Goal: Task Accomplishment & Management: Complete application form

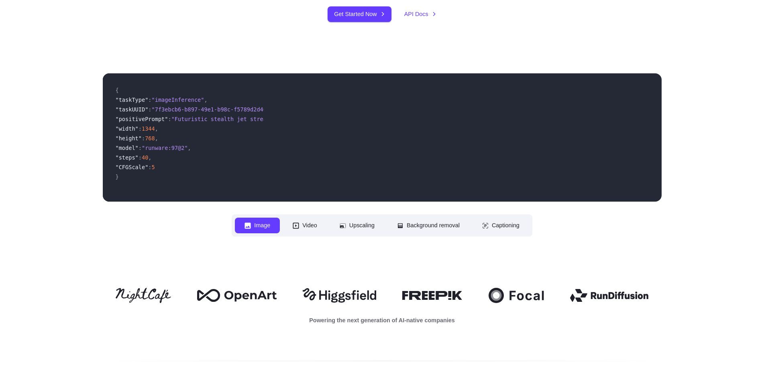
scroll to position [321, 0]
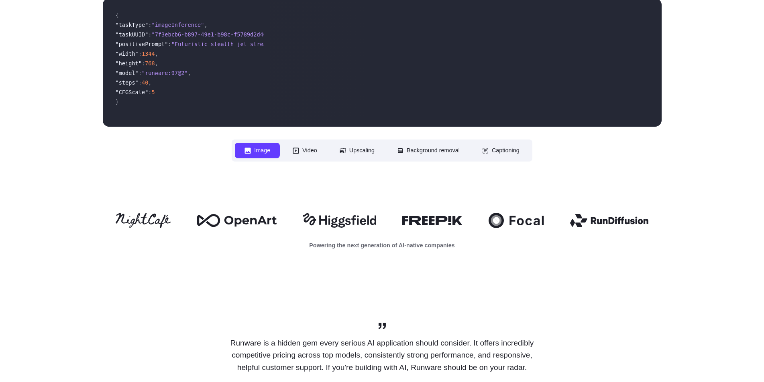
click at [245, 149] on button "Image" at bounding box center [257, 151] width 45 height 16
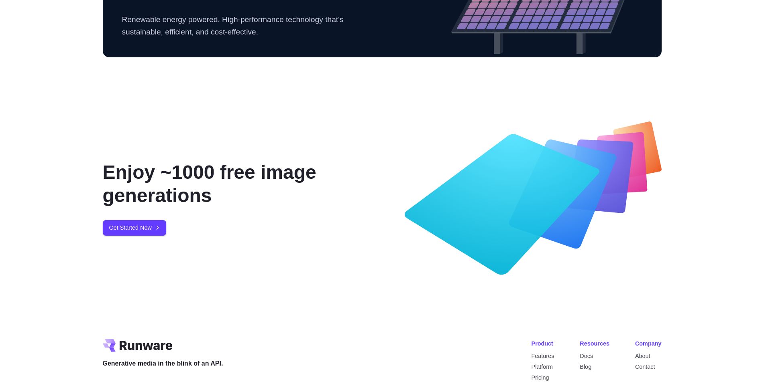
scroll to position [3089, 0]
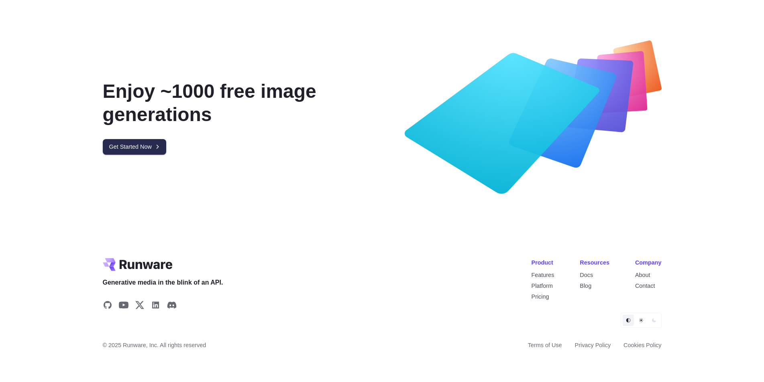
click at [152, 142] on link "Get Started Now" at bounding box center [134, 147] width 63 height 16
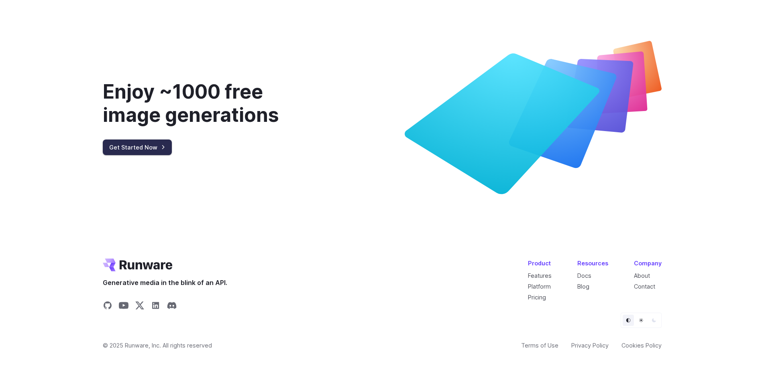
scroll to position [3068, 0]
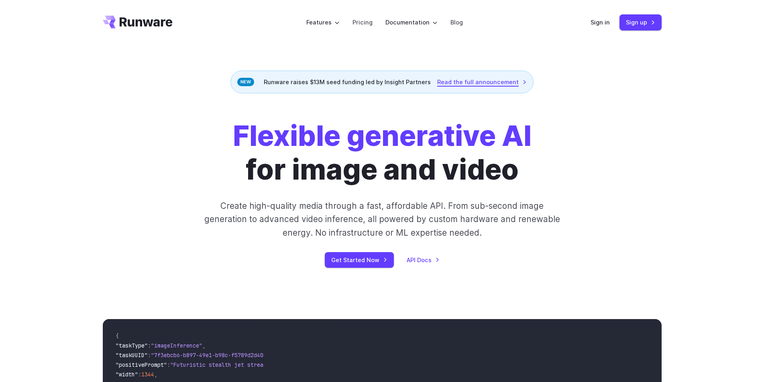
click at [498, 83] on link "Read the full announcement" at bounding box center [482, 81] width 90 height 9
click at [591, 22] on header "Features Tasks Image generation Video generation Sonic Inference Engine™ Models…" at bounding box center [382, 22] width 578 height 45
click at [598, 23] on link "Sign in" at bounding box center [599, 22] width 19 height 9
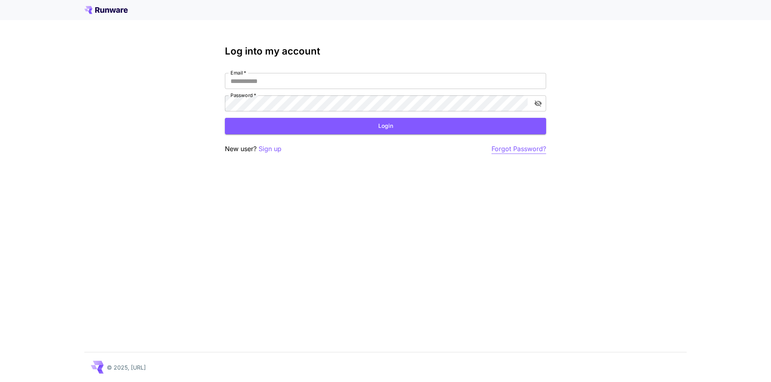
click at [493, 147] on p "Forgot Password?" at bounding box center [518, 149] width 55 height 10
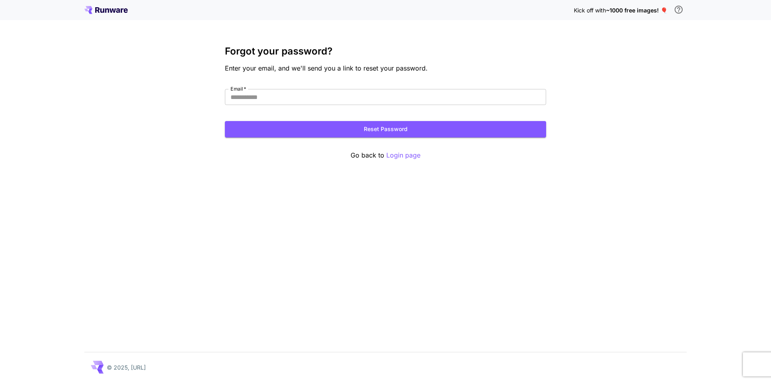
click at [305, 89] on div "Forgot your password? Enter your email, and we'll send you a link to reset your…" at bounding box center [385, 103] width 321 height 115
click at [301, 94] on input "Email   *" at bounding box center [385, 97] width 321 height 16
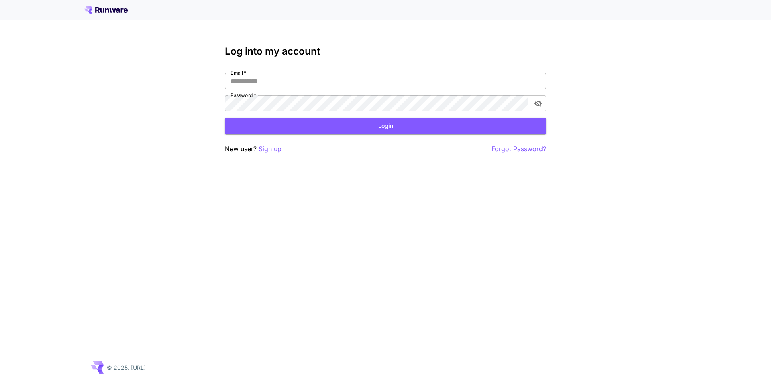
click at [273, 152] on p "Sign up" at bounding box center [269, 149] width 23 height 10
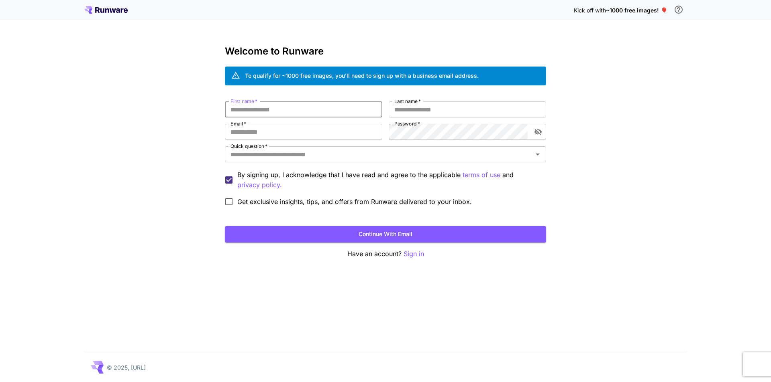
click at [266, 110] on input "First name   *" at bounding box center [303, 110] width 157 height 16
type input "*"
type input "*****"
click at [422, 106] on input "Last name   *" at bounding box center [467, 110] width 157 height 16
type input "*****"
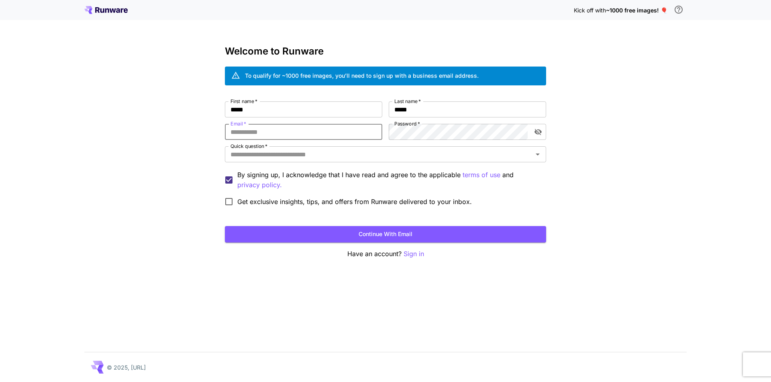
click at [325, 136] on input "Email   *" at bounding box center [303, 132] width 157 height 16
type input "**********"
click at [307, 132] on input "**********" at bounding box center [303, 132] width 157 height 16
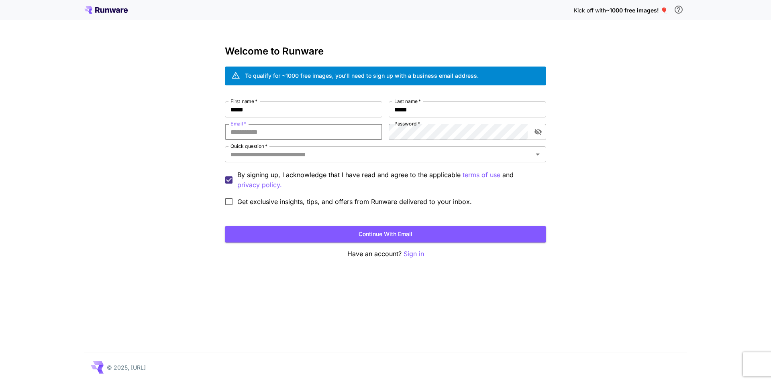
click at [303, 131] on input "Email   *" at bounding box center [303, 132] width 157 height 16
type input "**********"
click at [307, 153] on input "Quick question   *" at bounding box center [378, 154] width 303 height 11
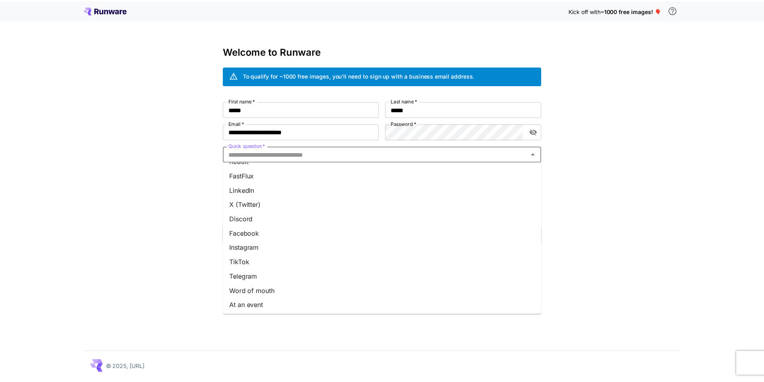
scroll to position [70, 0]
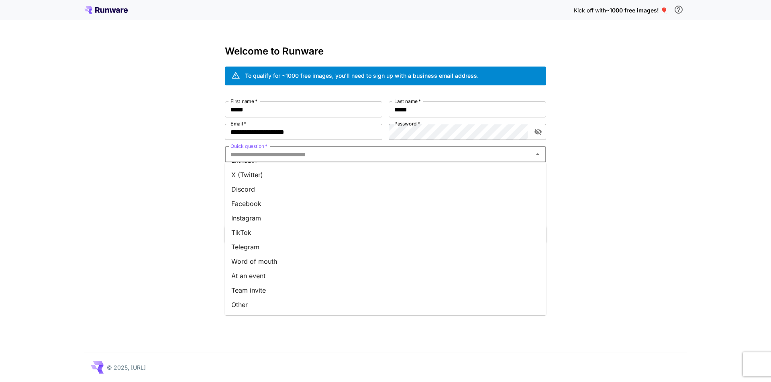
click at [264, 254] on li "Telegram" at bounding box center [385, 247] width 321 height 14
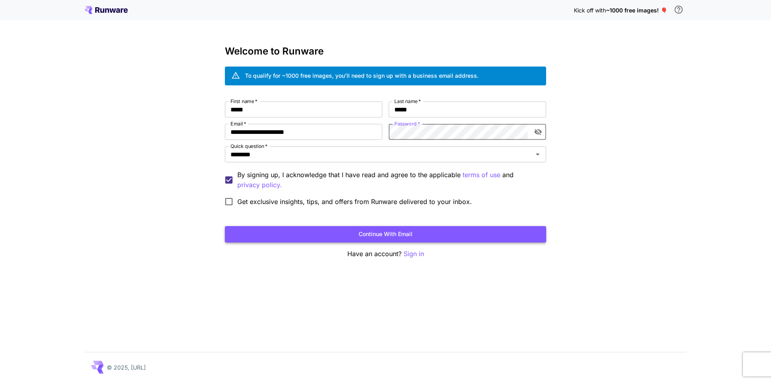
click at [361, 227] on button "Continue with email" at bounding box center [385, 234] width 321 height 16
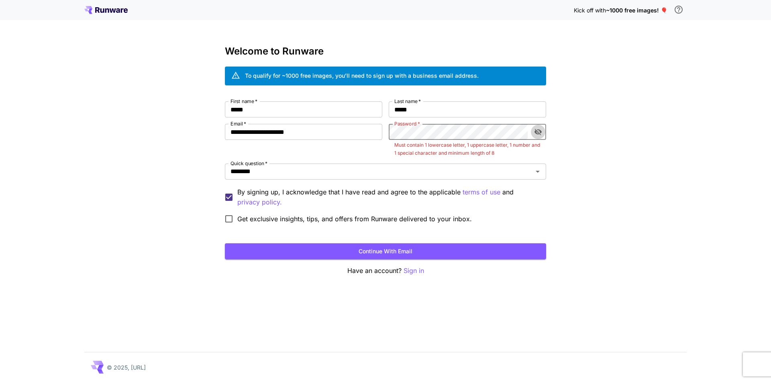
click at [540, 133] on icon "toggle password visibility" at bounding box center [537, 132] width 7 height 6
click at [488, 142] on p "Must contain 1 lowercase letter, 1 uppercase letter, 1 number and 1 special cha…" at bounding box center [467, 149] width 146 height 16
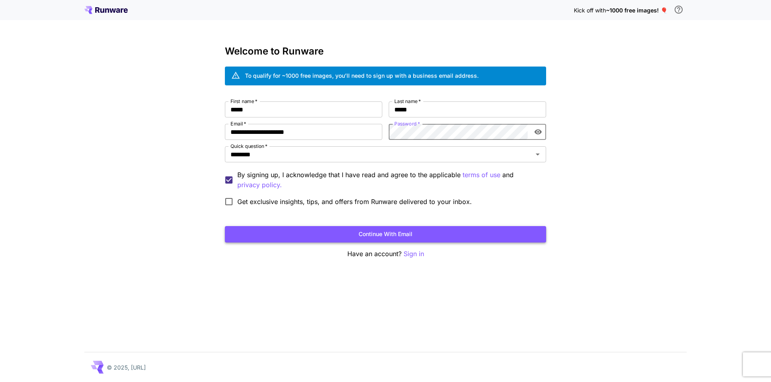
click at [423, 238] on button "Continue with email" at bounding box center [385, 234] width 321 height 16
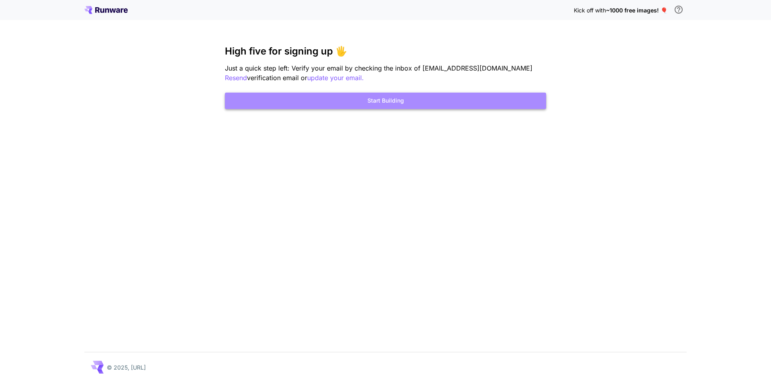
click at [382, 101] on button "Start Building" at bounding box center [385, 101] width 321 height 16
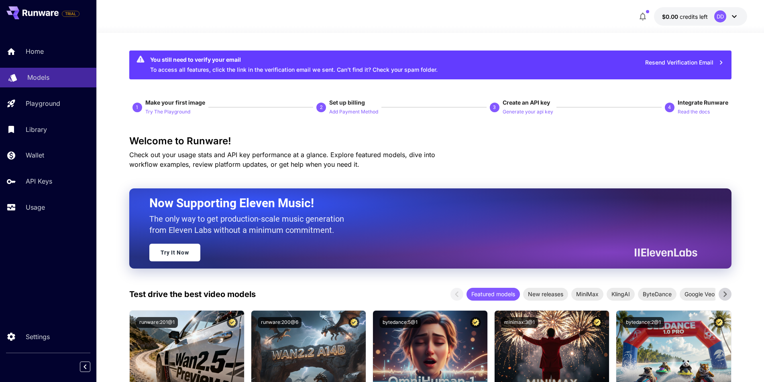
click at [33, 75] on p "Models" at bounding box center [38, 78] width 22 height 10
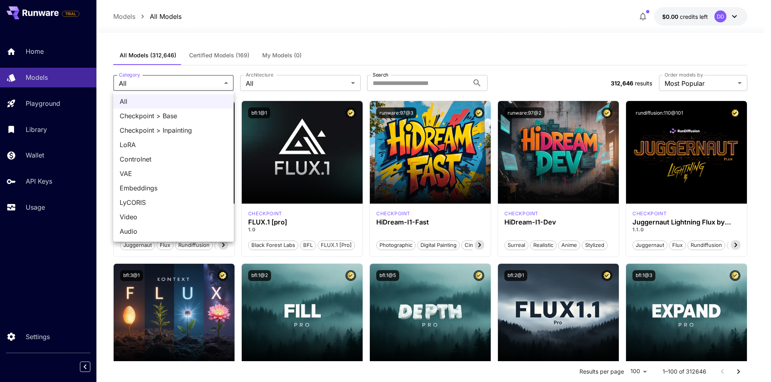
click at [180, 81] on div at bounding box center [385, 191] width 771 height 382
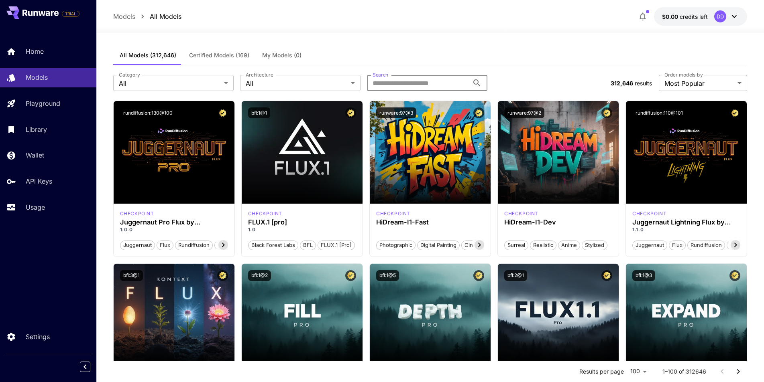
click at [435, 87] on input "Search" at bounding box center [418, 83] width 102 height 16
click at [441, 82] on input "Search" at bounding box center [418, 83] width 102 height 16
